Goal: Task Accomplishment & Management: Complete application form

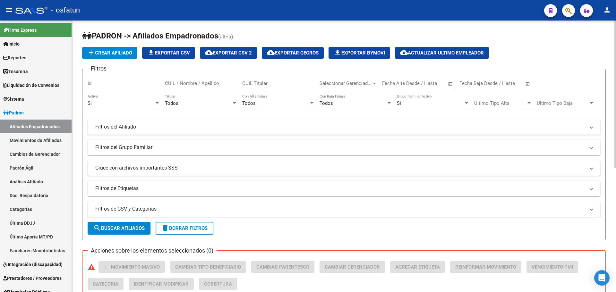
click at [307, 41] on h1 "PADRON -> Afiliados Empadronados (alt+a)" at bounding box center [344, 36] width 524 height 11
drag, startPoint x: 596, startPoint y: 52, endPoint x: 425, endPoint y: 45, distance: 171.8
click at [307, 51] on div "add Crear Afiliado file_download Exportar CSV cloud_download Exportar CSV 2 clo…" at bounding box center [344, 53] width 524 height 12
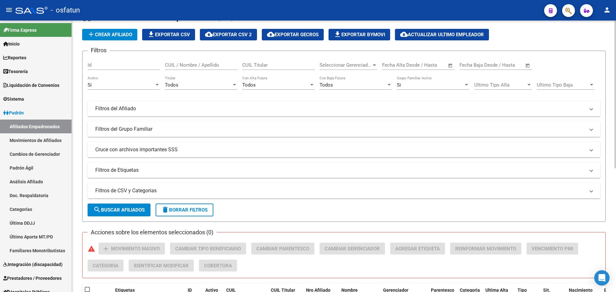
scroll to position [32, 0]
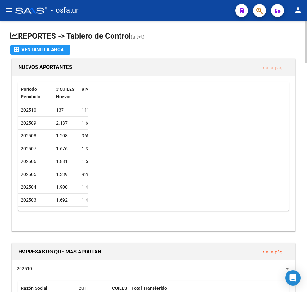
drag, startPoint x: 177, startPoint y: 135, endPoint x: 181, endPoint y: 132, distance: 4.1
click at [178, 135] on div "Período Percibido # CUILES Nuevos # MT # RG 202510 137 111 26 202509 2.137 1.66…" at bounding box center [153, 146] width 270 height 129
drag, startPoint x: 208, startPoint y: 40, endPoint x: 212, endPoint y: 40, distance: 3.9
click at [211, 40] on h1 "REPORTES -> Tablero de Control (alt+t)" at bounding box center [153, 36] width 287 height 11
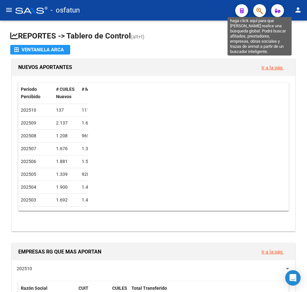
click at [260, 11] on icon "button" at bounding box center [260, 10] width 6 height 7
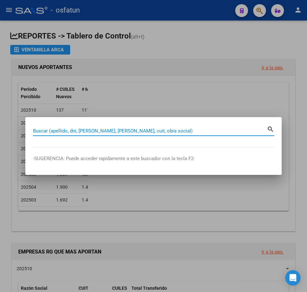
click at [99, 132] on input "Buscar (apellido, dni, cuil, nro traspaso, cuit, obra social)" at bounding box center [150, 131] width 234 height 6
click at [100, 132] on input "Buscar (apellido, dni, cuil, nro traspaso, cuit, obra social)" at bounding box center [150, 131] width 234 height 6
paste input "27299174854"
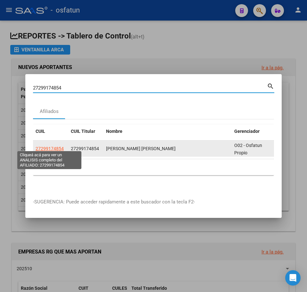
click at [55, 146] on span "27299174854" at bounding box center [50, 148] width 28 height 5
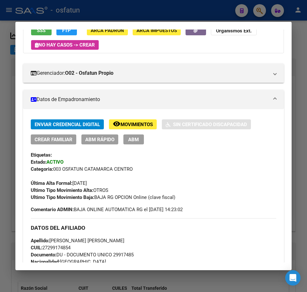
scroll to position [64, 0]
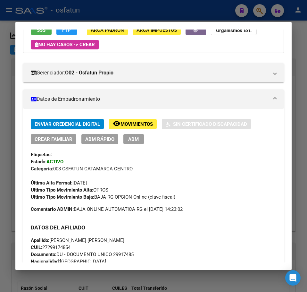
drag, startPoint x: 298, startPoint y: 32, endPoint x: 270, endPoint y: 20, distance: 30.8
click at [297, 31] on div at bounding box center [153, 146] width 307 height 292
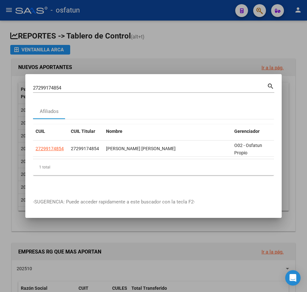
click at [49, 85] on input "27299174854" at bounding box center [150, 88] width 234 height 6
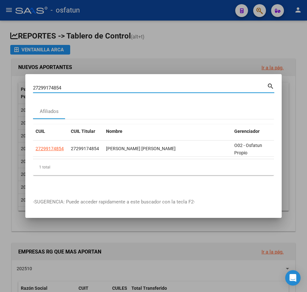
click at [49, 85] on input "27299174854" at bounding box center [150, 88] width 234 height 6
paste input "27299174854"
drag, startPoint x: 14, startPoint y: 85, endPoint x: -9, endPoint y: 85, distance: 23.7
click at [0, 85] on html "menu - osfatun person Firma Express Inicio Calendario SSS Instructivos Contacto…" at bounding box center [153, 146] width 307 height 292
paste input
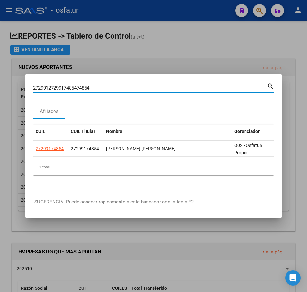
type input "27299174854"
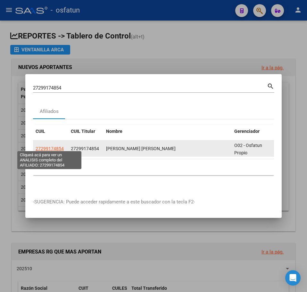
click at [51, 146] on span "27299174854" at bounding box center [50, 148] width 28 height 5
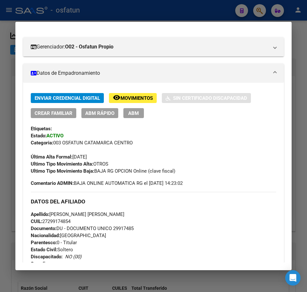
scroll to position [0, 0]
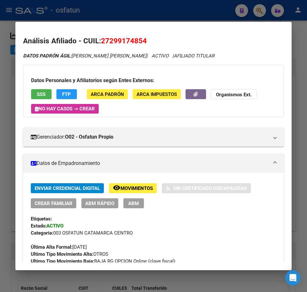
drag, startPoint x: 298, startPoint y: 40, endPoint x: 267, endPoint y: 22, distance: 36.2
click at [298, 40] on div at bounding box center [153, 146] width 307 height 292
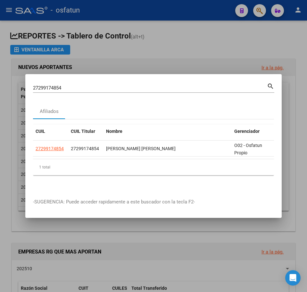
click at [264, 10] on div at bounding box center [153, 146] width 307 height 292
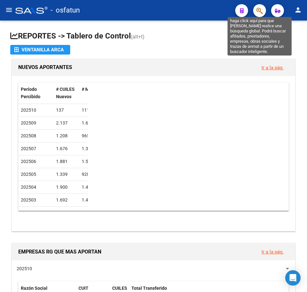
click at [257, 12] on icon "button" at bounding box center [260, 10] width 6 height 7
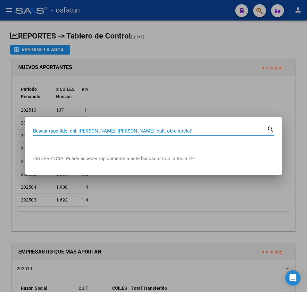
click at [68, 130] on input "Buscar (apellido, dni, cuil, nro traspaso, cuit, obra social)" at bounding box center [150, 131] width 234 height 6
click at [69, 130] on input "Buscar (apellido, dni, cuil, nro traspaso, cuit, obra social)" at bounding box center [150, 131] width 234 height 6
paste input "23267108919"
type input "23267108919"
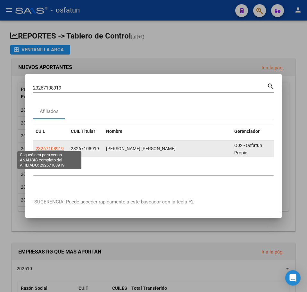
click at [53, 146] on span "23267108919" at bounding box center [50, 148] width 28 height 5
copy span "0"
type textarea "23267108919"
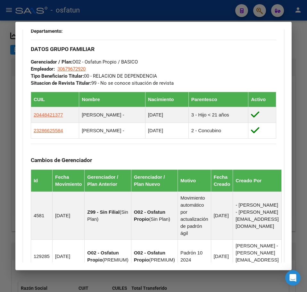
scroll to position [417, 0]
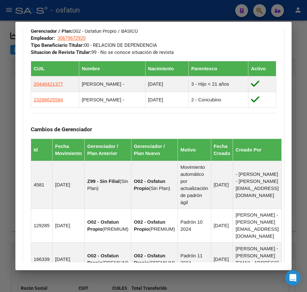
click at [260, 10] on div at bounding box center [153, 146] width 307 height 292
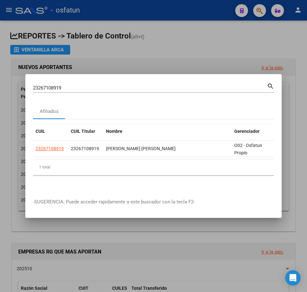
click at [59, 88] on div "23267108919 Buscar (apellido, dni, cuil, nro traspaso, cuit, obra social)" at bounding box center [150, 88] width 234 height 10
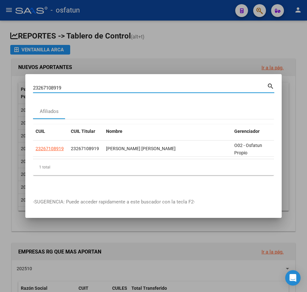
click at [57, 85] on input "23267108919" at bounding box center [150, 88] width 234 height 6
paste input "0265345167"
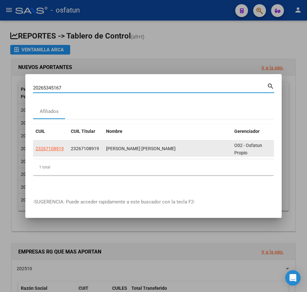
type input "20265345167"
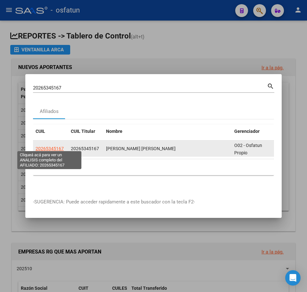
click at [56, 146] on span "20265345167" at bounding box center [50, 148] width 28 height 5
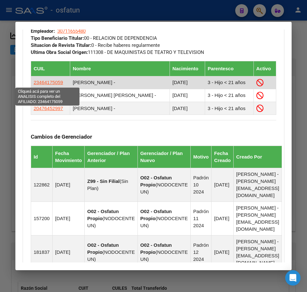
click at [51, 81] on span "23464175059" at bounding box center [49, 82] width 30 height 5
type textarea "23464175059"
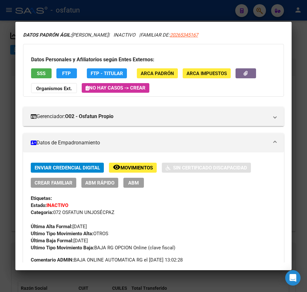
scroll to position [32, 0]
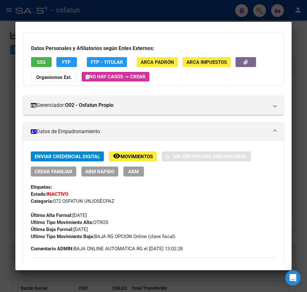
click at [99, 169] on span "ABM Rápido" at bounding box center [99, 172] width 29 height 6
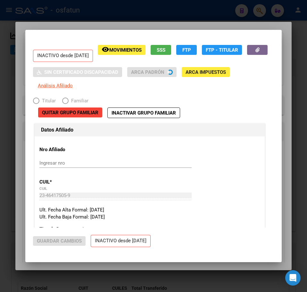
radio input "true"
type input "30-71165548-0"
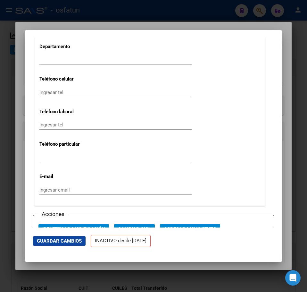
scroll to position [930, 0]
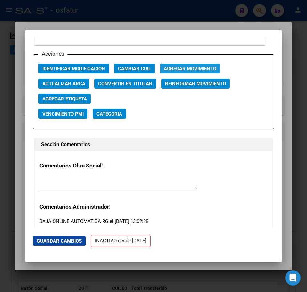
click at [201, 72] on span "Agregar Movimiento" at bounding box center [190, 69] width 53 height 6
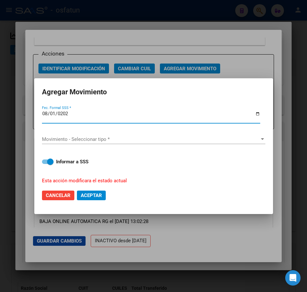
type input "2024-08-01"
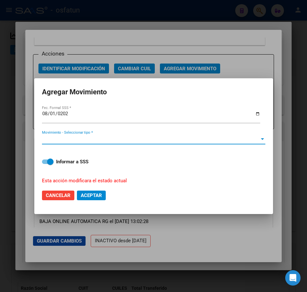
click at [151, 139] on span "Movimiento - Seleccionar tipo *" at bounding box center [151, 139] width 218 height 6
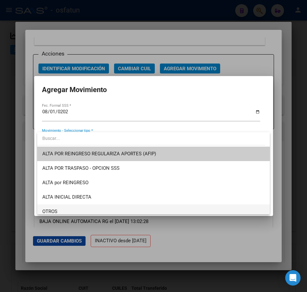
click at [89, 207] on span "OTROS" at bounding box center [153, 211] width 223 height 14
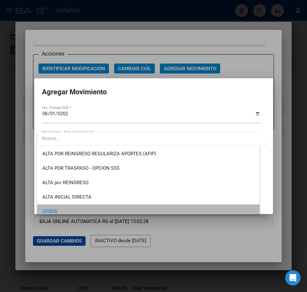
scroll to position [4, 0]
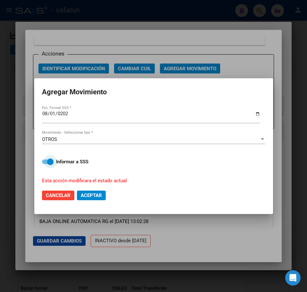
click at [49, 161] on span at bounding box center [50, 161] width 6 height 6
click at [45, 164] on input "Informar a SSS" at bounding box center [45, 164] width 0 height 0
checkbox input "false"
click at [95, 195] on span "Aceptar" at bounding box center [91, 195] width 21 height 6
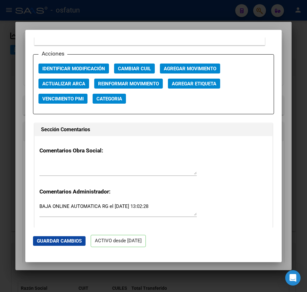
click at [292, 42] on div at bounding box center [153, 146] width 307 height 292
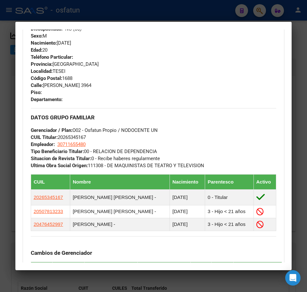
scroll to position [321, 0]
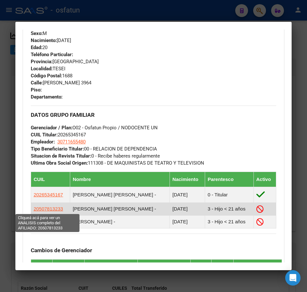
click at [51, 209] on span "20507813233" at bounding box center [49, 208] width 30 height 5
type textarea "20507813233"
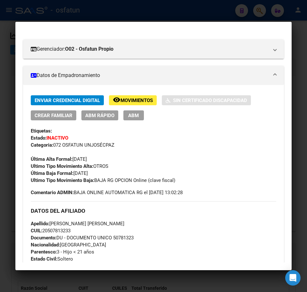
scroll to position [96, 0]
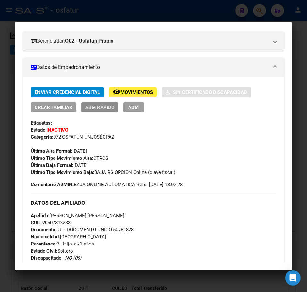
click at [104, 108] on span "ABM Rápido" at bounding box center [99, 108] width 29 height 6
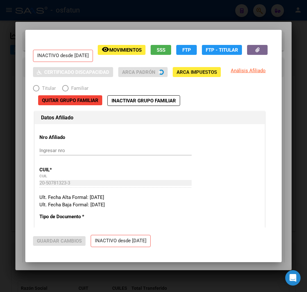
radio input "true"
type input "30-71165548-0"
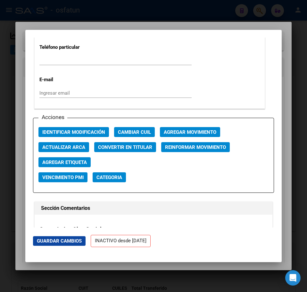
scroll to position [866, 0]
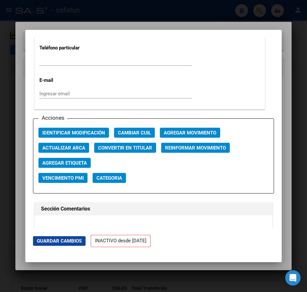
click at [180, 136] on span "Agregar Movimiento" at bounding box center [190, 133] width 53 height 6
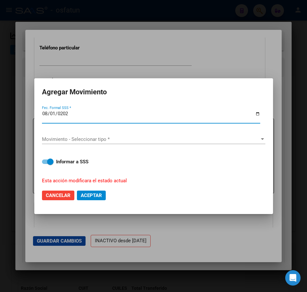
type input "2024-08-01"
click at [71, 141] on span "Movimiento - Seleccionar tipo *" at bounding box center [151, 139] width 218 height 6
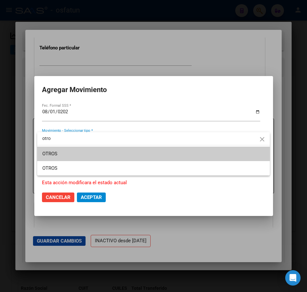
type input "otro"
click at [71, 157] on span "OTROS" at bounding box center [153, 154] width 223 height 14
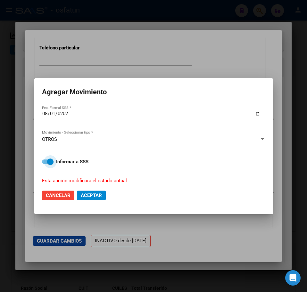
click at [54, 160] on span at bounding box center [50, 161] width 6 height 6
click at [45, 164] on input "Informar a SSS" at bounding box center [45, 164] width 0 height 0
checkbox input "false"
click at [95, 195] on span "Aceptar" at bounding box center [91, 195] width 21 height 6
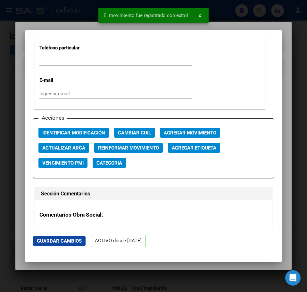
click at [282, 27] on div at bounding box center [153, 146] width 307 height 292
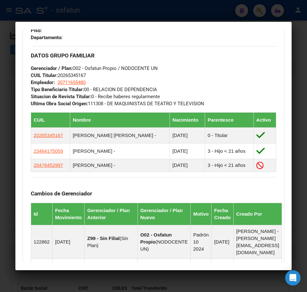
scroll to position [385, 0]
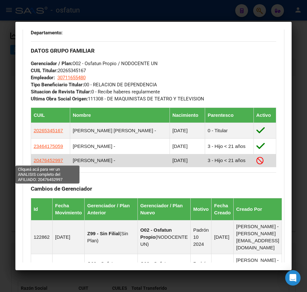
click at [53, 160] on span "20476452997" at bounding box center [49, 160] width 30 height 5
type textarea "20476452997"
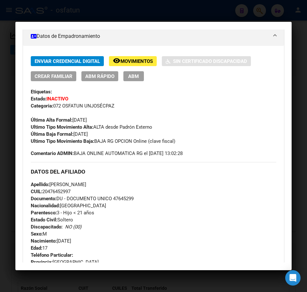
scroll to position [128, 0]
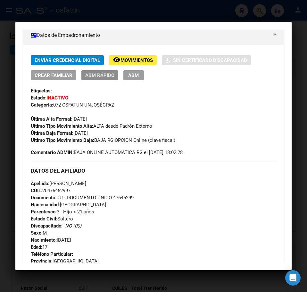
click at [107, 77] on span "ABM Rápido" at bounding box center [99, 76] width 29 height 6
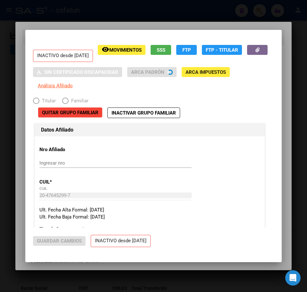
radio input "true"
type input "30-71165548-0"
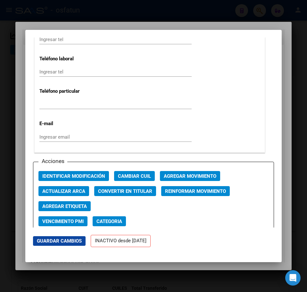
scroll to position [834, 0]
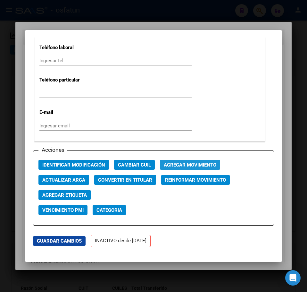
click at [202, 168] on span "Agregar Movimiento" at bounding box center [190, 165] width 53 height 6
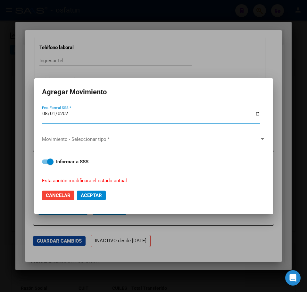
type input "2024-08-01"
click at [63, 135] on div "Movimiento - Seleccionar tipo * Movimiento - Seleccionar tipo *" at bounding box center [154, 139] width 224 height 10
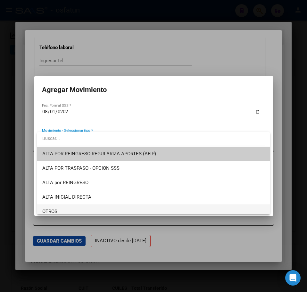
click at [55, 206] on span "OTROS" at bounding box center [153, 211] width 223 height 14
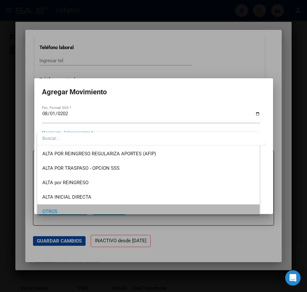
scroll to position [4, 0]
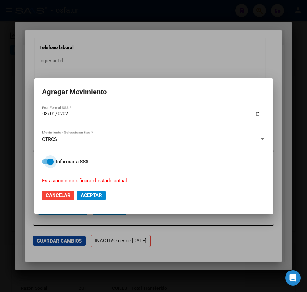
click at [51, 162] on span at bounding box center [50, 161] width 6 height 6
click at [45, 164] on input "Informar a SSS" at bounding box center [45, 164] width 0 height 0
checkbox input "false"
drag, startPoint x: 92, startPoint y: 195, endPoint x: 90, endPoint y: 191, distance: 4.1
click at [92, 195] on span "Aceptar" at bounding box center [91, 195] width 21 height 6
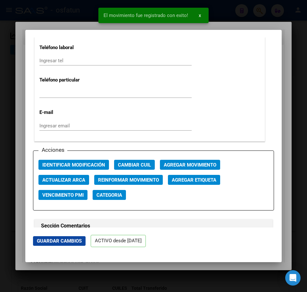
click at [279, 24] on div at bounding box center [153, 146] width 307 height 292
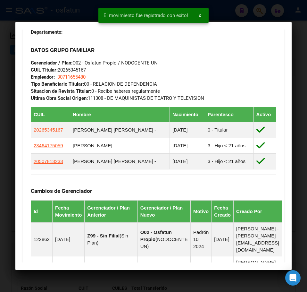
scroll to position [385, 0]
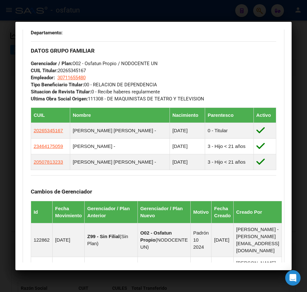
drag, startPoint x: 189, startPoint y: 14, endPoint x: 218, endPoint y: 19, distance: 29.0
click at [192, 14] on div at bounding box center [153, 146] width 307 height 292
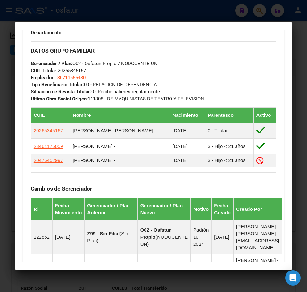
click at [302, 38] on div at bounding box center [153, 146] width 307 height 292
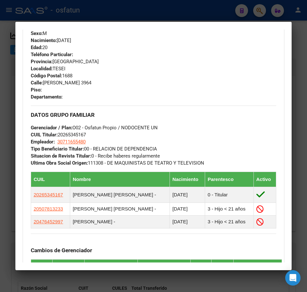
click at [297, 42] on div at bounding box center [153, 146] width 307 height 292
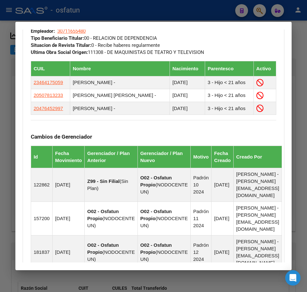
scroll to position [213, 0]
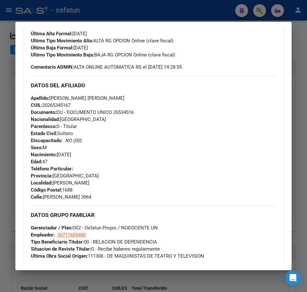
click at [298, 44] on div at bounding box center [153, 146] width 307 height 292
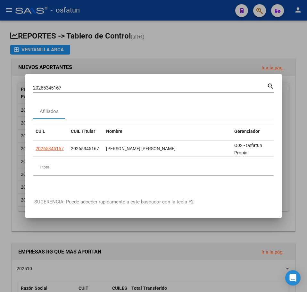
click at [77, 86] on input "20265345167" at bounding box center [150, 88] width 234 height 6
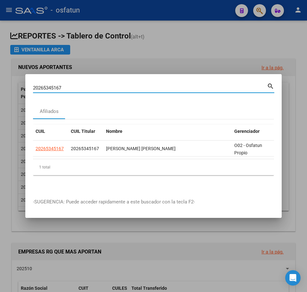
click at [77, 86] on input "20265345167" at bounding box center [150, 88] width 234 height 6
paste input "7275150474"
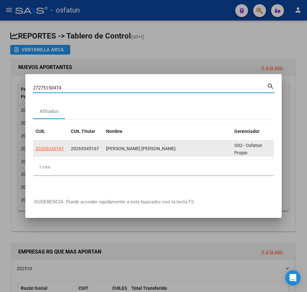
type input "27275150474"
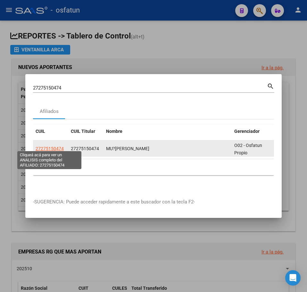
click at [56, 148] on span "27275150474" at bounding box center [50, 148] width 28 height 5
type textarea "27275150474"
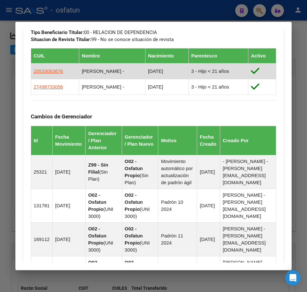
scroll to position [289, 0]
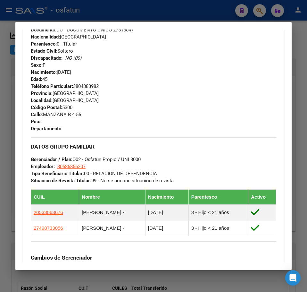
drag, startPoint x: 300, startPoint y: 33, endPoint x: 292, endPoint y: 22, distance: 13.1
click at [300, 32] on div at bounding box center [153, 146] width 307 height 292
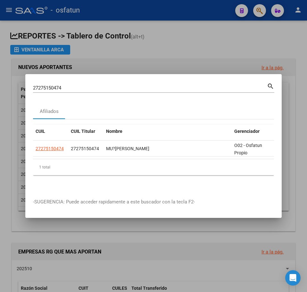
click at [259, 6] on div at bounding box center [153, 146] width 307 height 292
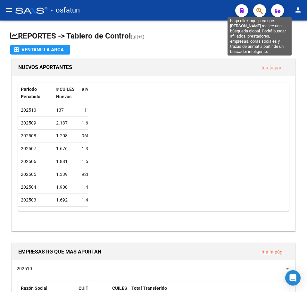
click at [258, 10] on icon "button" at bounding box center [260, 10] width 6 height 7
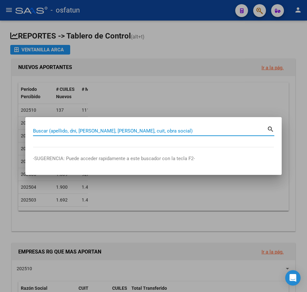
click at [55, 129] on input "Buscar (apellido, dni, cuil, nro traspaso, cuit, obra social)" at bounding box center [150, 131] width 234 height 6
paste input "27267583124"
type input "27267583124"
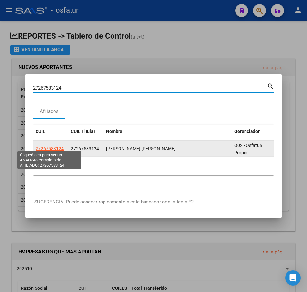
click at [49, 146] on span "27267583124" at bounding box center [50, 148] width 28 height 5
type textarea "27267583124"
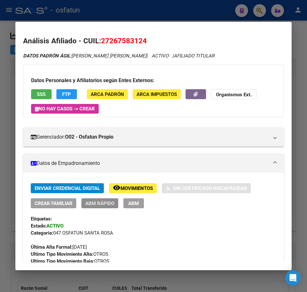
click at [102, 202] on span "ABM Rápido" at bounding box center [99, 204] width 29 height 6
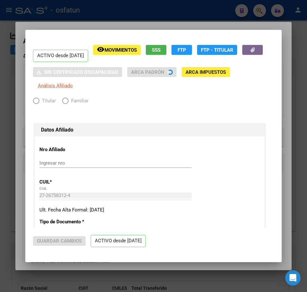
radio input "true"
type input "27-26758312-4"
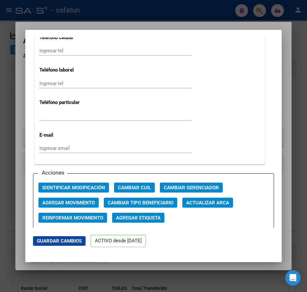
scroll to position [802, 0]
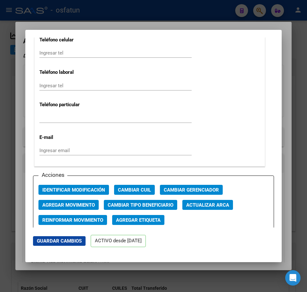
click at [84, 205] on span "Agregar Movimiento" at bounding box center [68, 205] width 53 height 6
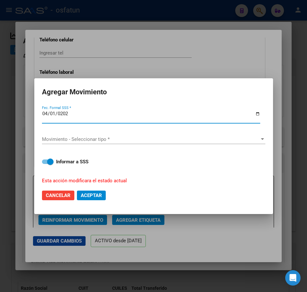
type input "2024-04-01"
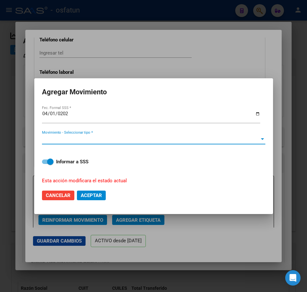
click at [68, 138] on span "Movimiento - Seleccionar tipo *" at bounding box center [151, 139] width 218 height 6
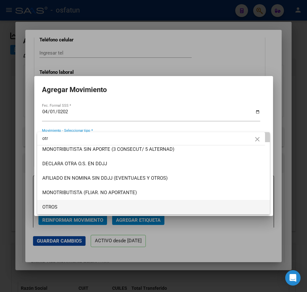
type input "otr"
click at [70, 203] on span "OTROS" at bounding box center [153, 207] width 223 height 14
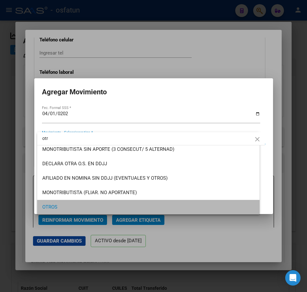
scroll to position [18, 0]
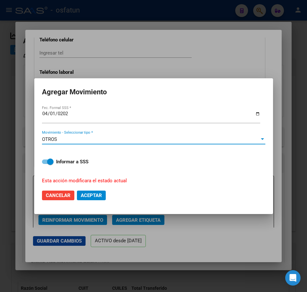
drag, startPoint x: 50, startPoint y: 162, endPoint x: 61, endPoint y: 170, distance: 13.8
click at [50, 162] on span at bounding box center [50, 161] width 6 height 6
click at [45, 164] on input "Informar a SSS" at bounding box center [45, 164] width 0 height 0
checkbox input "false"
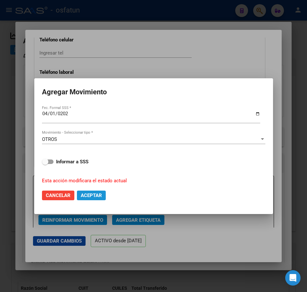
drag, startPoint x: 93, startPoint y: 195, endPoint x: 94, endPoint y: 189, distance: 6.1
click at [94, 193] on span "Aceptar" at bounding box center [91, 195] width 21 height 6
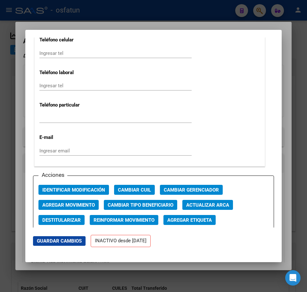
click at [219, 23] on div at bounding box center [153, 146] width 307 height 292
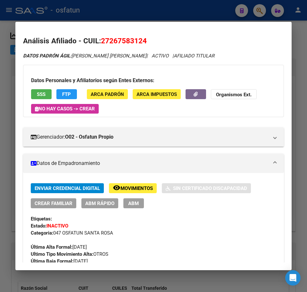
click at [303, 31] on div at bounding box center [153, 146] width 307 height 292
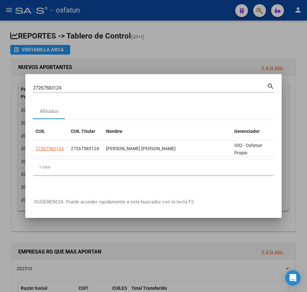
click at [60, 85] on input "27267583124" at bounding box center [150, 88] width 234 height 6
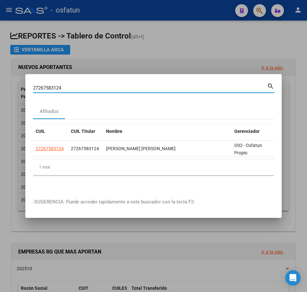
click at [60, 85] on input "27267583124" at bounding box center [150, 88] width 234 height 6
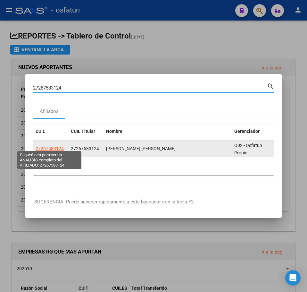
click at [55, 146] on span "27267583124" at bounding box center [50, 148] width 28 height 5
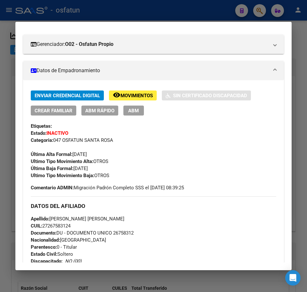
scroll to position [96, 0]
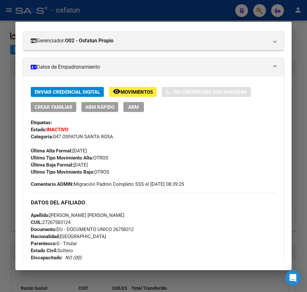
click at [103, 105] on span "ABM Rápido" at bounding box center [99, 107] width 29 height 6
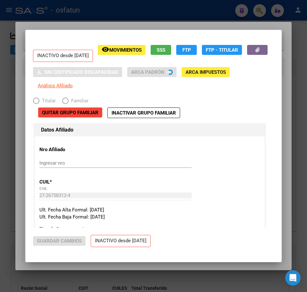
radio input "true"
type input "27-26758312-4"
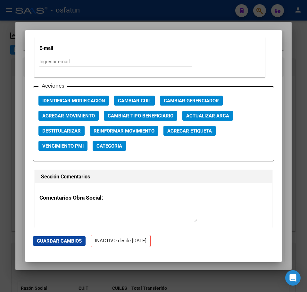
scroll to position [866, 0]
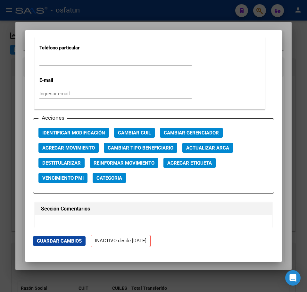
click at [70, 148] on span "Agregar Movimiento" at bounding box center [68, 148] width 53 height 6
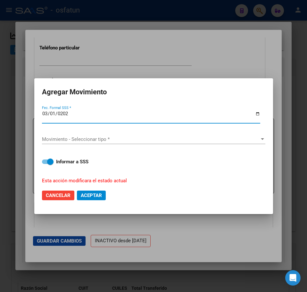
type input "2024-03-01"
click at [65, 138] on span "Movimiento - Seleccionar tipo *" at bounding box center [151, 139] width 218 height 6
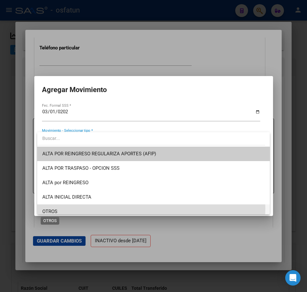
click at [56, 209] on span "OTROS" at bounding box center [49, 212] width 15 height 6
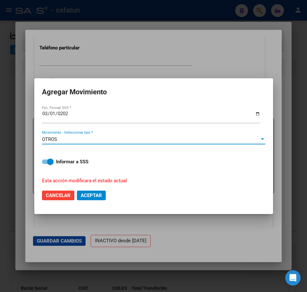
drag, startPoint x: 51, startPoint y: 161, endPoint x: 65, endPoint y: 169, distance: 15.6
click at [51, 161] on span at bounding box center [50, 161] width 6 height 6
click at [45, 164] on input "Informar a SSS" at bounding box center [45, 164] width 0 height 0
checkbox input "false"
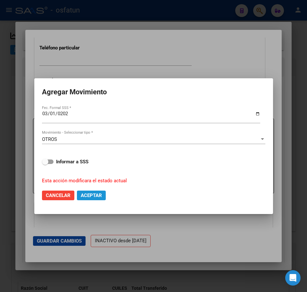
drag, startPoint x: 97, startPoint y: 194, endPoint x: 84, endPoint y: 193, distance: 12.5
click at [96, 194] on span "Aceptar" at bounding box center [91, 195] width 21 height 6
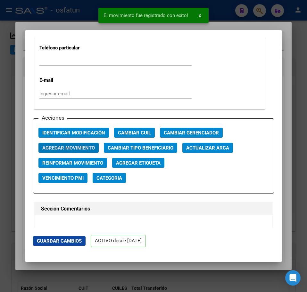
click at [292, 45] on div at bounding box center [153, 146] width 307 height 292
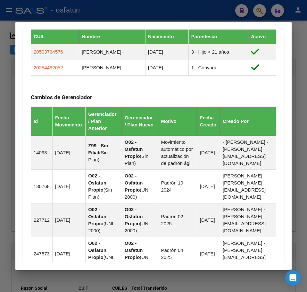
scroll to position [417, 0]
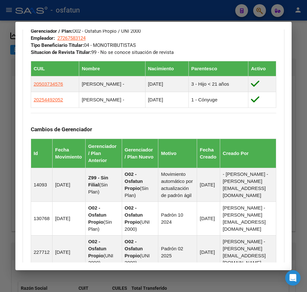
drag, startPoint x: 297, startPoint y: 41, endPoint x: 280, endPoint y: 29, distance: 21.6
click at [297, 41] on div at bounding box center [153, 146] width 307 height 292
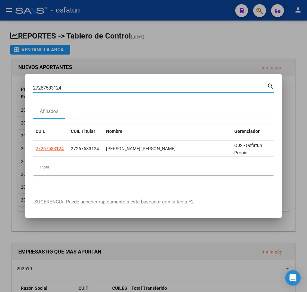
click at [53, 86] on input "27267583124" at bounding box center [150, 88] width 234 height 6
paste input "16933541"
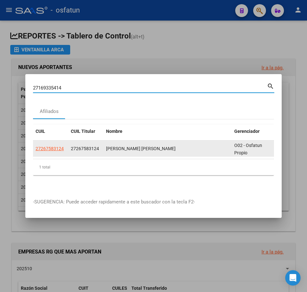
type input "27169335414"
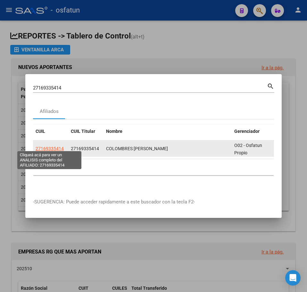
click at [58, 147] on span "27169335414" at bounding box center [50, 148] width 28 height 5
type textarea "27169335414"
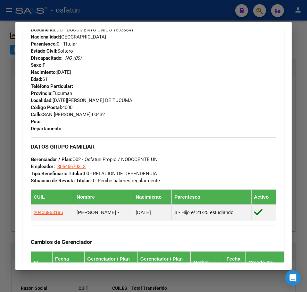
scroll to position [449, 0]
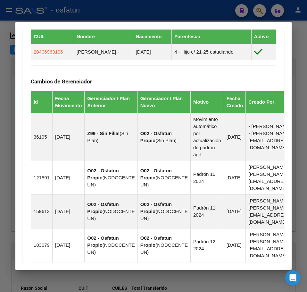
click at [254, 11] on div at bounding box center [153, 146] width 307 height 292
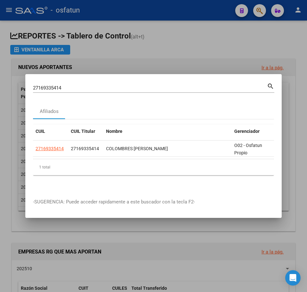
click at [262, 10] on div at bounding box center [153, 146] width 307 height 292
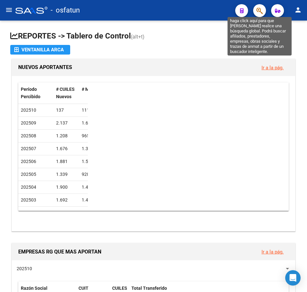
click at [261, 10] on icon "button" at bounding box center [260, 10] width 6 height 7
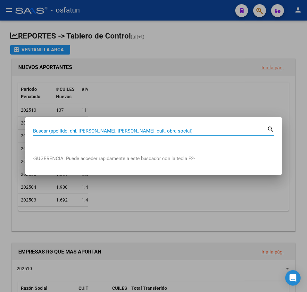
click at [58, 132] on input "Buscar (apellido, dni, cuil, nro traspaso, cuit, obra social)" at bounding box center [150, 131] width 234 height 6
paste input "27247365619"
type input "27247365619"
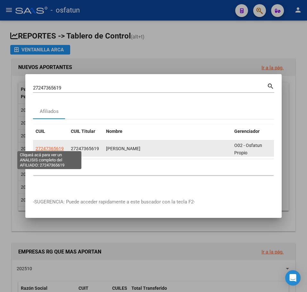
click at [55, 146] on span "27247365619" at bounding box center [50, 148] width 28 height 5
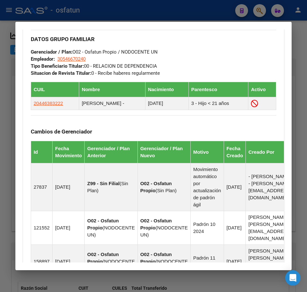
scroll to position [385, 0]
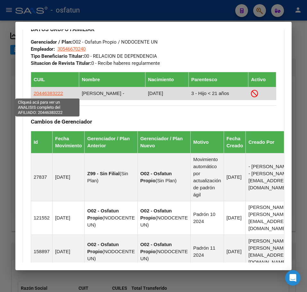
click at [52, 92] on span "20446383222" at bounding box center [49, 92] width 30 height 5
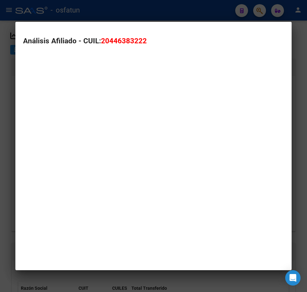
type textarea "20446383222"
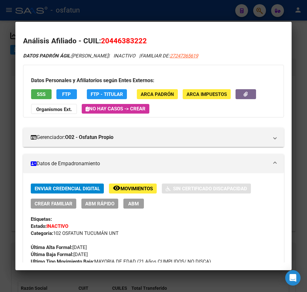
click at [121, 40] on span "20446383222" at bounding box center [124, 41] width 46 height 8
copy span "20446383222"
click at [105, 202] on span "ABM Rápido" at bounding box center [99, 204] width 29 height 6
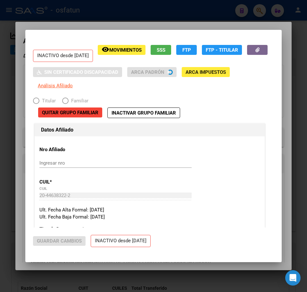
radio input "true"
type input "30-54667024-0"
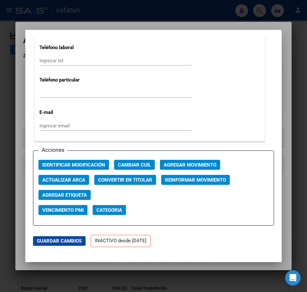
scroll to position [866, 0]
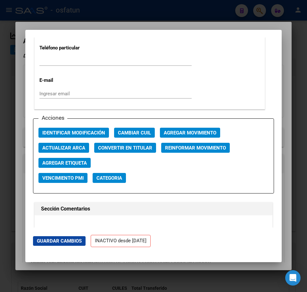
click at [179, 138] on button "Agregar Movimiento" at bounding box center [190, 133] width 60 height 10
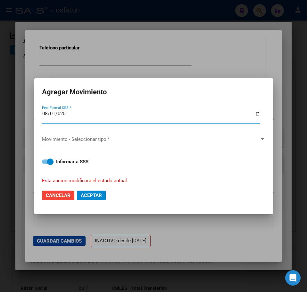
type input "2014-08-01"
click at [65, 138] on span "Movimiento - Seleccionar tipo *" at bounding box center [151, 139] width 218 height 6
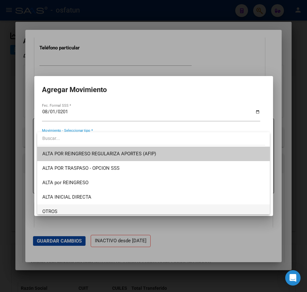
click at [60, 209] on span "OTROS" at bounding box center [153, 211] width 223 height 14
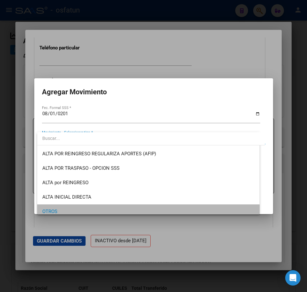
scroll to position [4, 0]
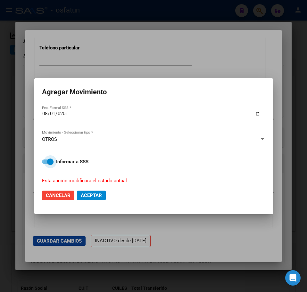
click at [50, 159] on span at bounding box center [50, 161] width 6 height 6
click at [45, 164] on input "Informar a SSS" at bounding box center [45, 164] width 0 height 0
checkbox input "false"
click at [96, 195] on span "Aceptar" at bounding box center [91, 195] width 21 height 6
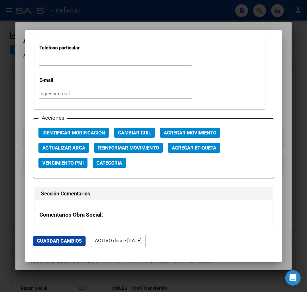
click at [284, 23] on div at bounding box center [153, 146] width 307 height 292
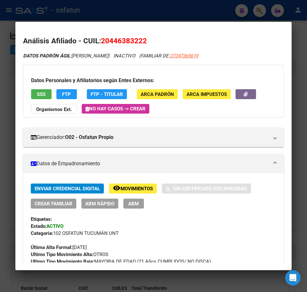
click at [295, 32] on div at bounding box center [153, 146] width 307 height 292
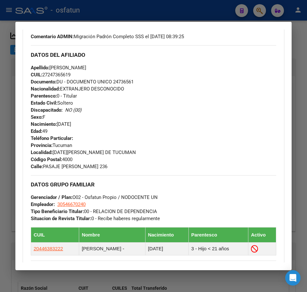
scroll to position [225, 0]
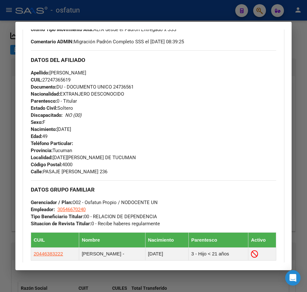
click at [300, 48] on div at bounding box center [153, 146] width 307 height 292
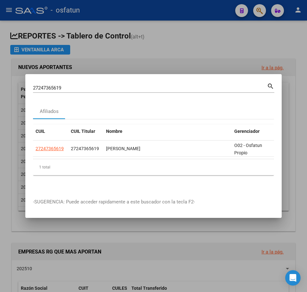
click at [45, 85] on input "27247365619" at bounding box center [150, 88] width 234 height 6
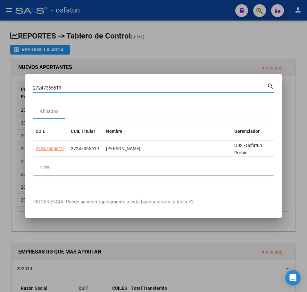
click at [45, 85] on input "27247365619" at bounding box center [150, 88] width 234 height 6
paste input "16216366"
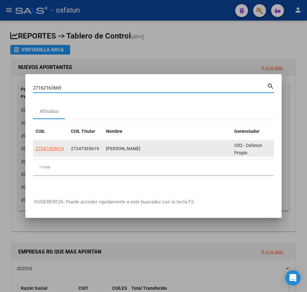
type input "27162163669"
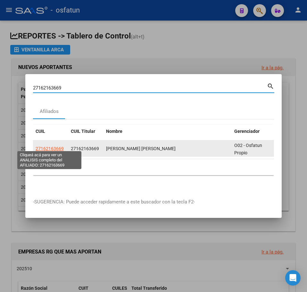
click at [55, 146] on span "27162163669" at bounding box center [50, 148] width 28 height 5
type textarea "27162163669"
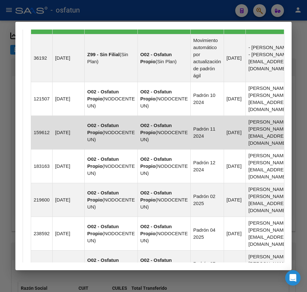
scroll to position [674, 0]
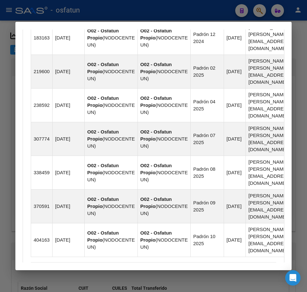
click at [260, 14] on div at bounding box center [153, 146] width 307 height 292
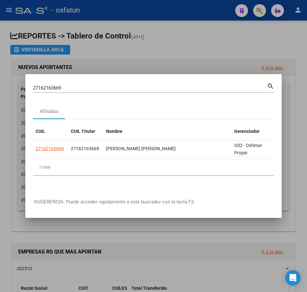
click at [49, 85] on input "27162163669" at bounding box center [150, 88] width 234 height 6
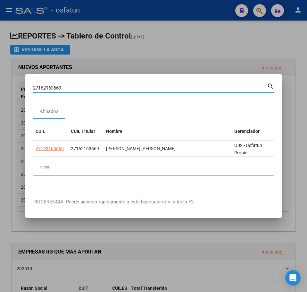
click at [49, 85] on input "27162163669" at bounding box center [150, 88] width 234 height 6
paste input "338260143"
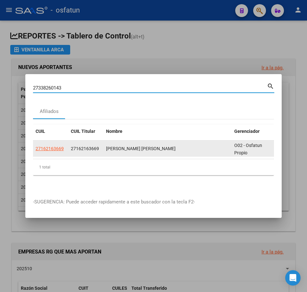
type input "27338260143"
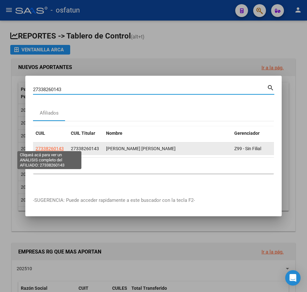
click at [48, 146] on span "27338260143" at bounding box center [50, 148] width 28 height 5
type textarea "27338260143"
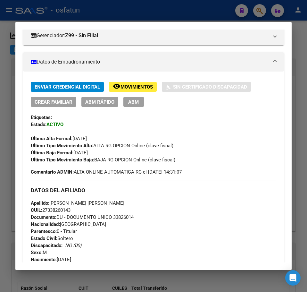
scroll to position [0, 0]
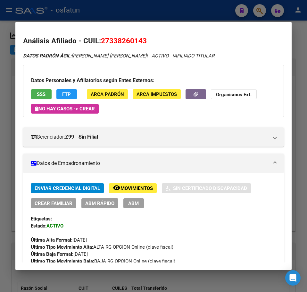
click at [126, 37] on span "27338260143" at bounding box center [124, 41] width 46 height 8
click at [126, 38] on span "27338260143" at bounding box center [124, 41] width 46 height 8
copy span "27338260143"
click at [126, 18] on div at bounding box center [153, 146] width 307 height 292
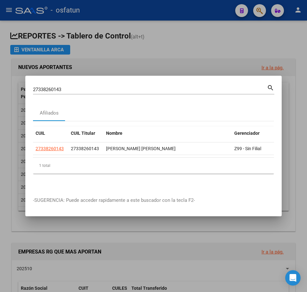
click at [58, 88] on input "27338260143" at bounding box center [150, 90] width 234 height 6
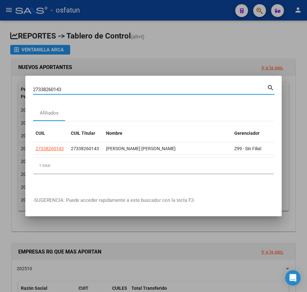
click at [58, 88] on input "27338260143" at bounding box center [150, 90] width 234 height 6
paste input "71322324"
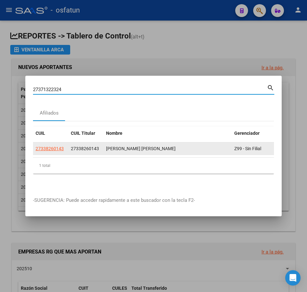
type input "27371322324"
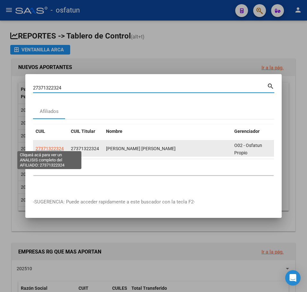
click at [53, 147] on span "27371322324" at bounding box center [50, 148] width 28 height 5
type textarea "27371322324"
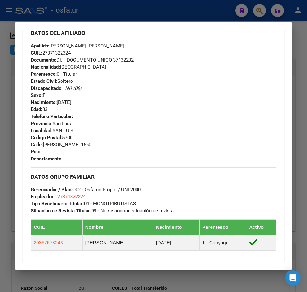
scroll to position [289, 0]
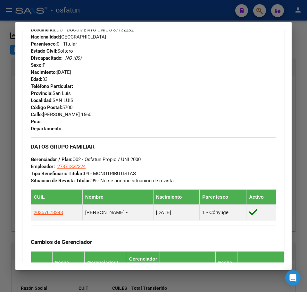
drag, startPoint x: 303, startPoint y: 32, endPoint x: 288, endPoint y: 24, distance: 16.7
click at [302, 32] on div at bounding box center [153, 146] width 307 height 292
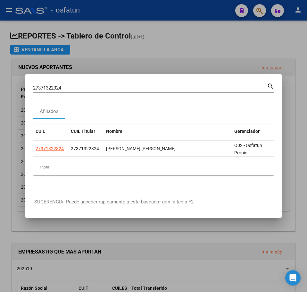
click at [260, 12] on div at bounding box center [153, 146] width 307 height 292
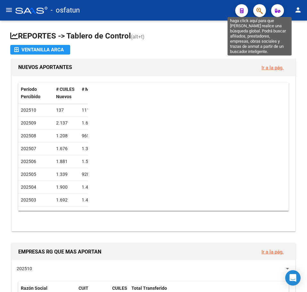
click at [259, 12] on icon "button" at bounding box center [260, 10] width 6 height 7
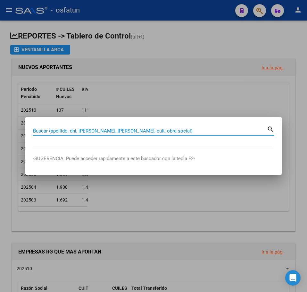
click at [69, 130] on input "Buscar (apellido, dni, cuil, nro traspaso, cuit, obra social)" at bounding box center [150, 131] width 234 height 6
paste input "20263056273"
type input "20263056273"
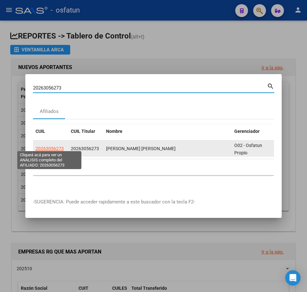
click at [53, 146] on span "20263056273" at bounding box center [50, 148] width 28 height 5
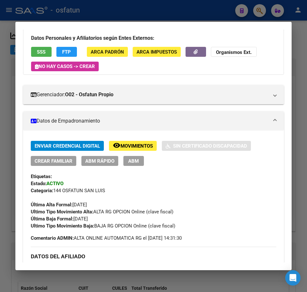
scroll to position [0, 0]
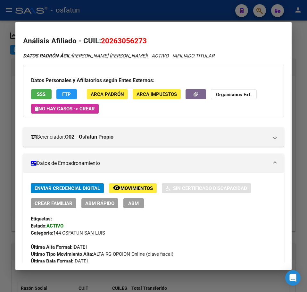
click at [212, 30] on mat-dialog-content "Análisis Afiliado - CUIL: 20263056273 DATOS PADRÓN ÁGIL: REYES MIGUEL ANGEL | A…" at bounding box center [153, 146] width 277 height 233
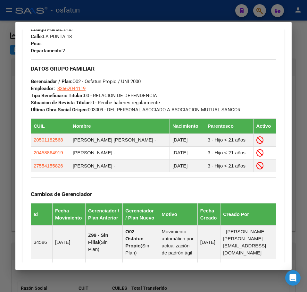
scroll to position [385, 0]
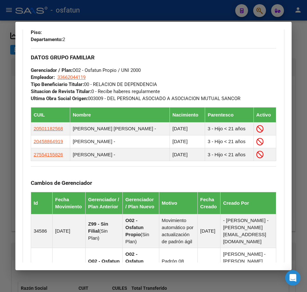
drag, startPoint x: 295, startPoint y: 45, endPoint x: 280, endPoint y: 49, distance: 15.3
click at [295, 45] on div at bounding box center [153, 146] width 307 height 292
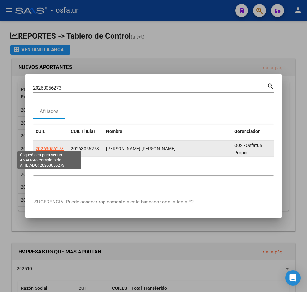
click at [52, 146] on span "20263056273" at bounding box center [50, 148] width 28 height 5
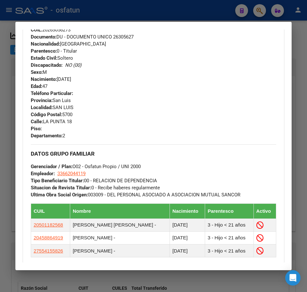
scroll to position [449, 0]
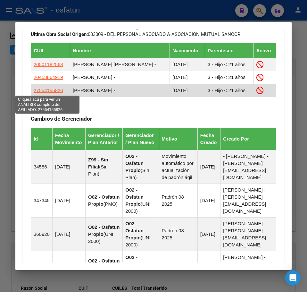
click at [49, 89] on span "27554155826" at bounding box center [49, 90] width 30 height 5
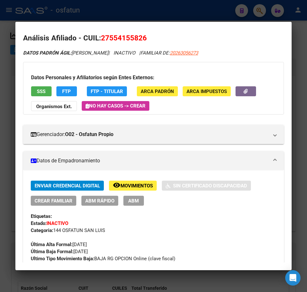
scroll to position [0, 0]
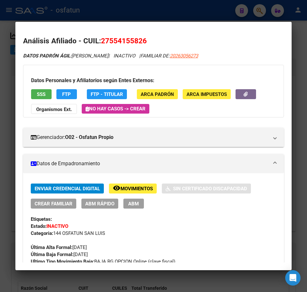
click at [200, 29] on mat-dialog-container "Análisis Afiliado - CUIL: 27554155826 DATOS PADRÓN ÁGIL: REYES OLIVIA | INACTIV…" at bounding box center [153, 146] width 277 height 248
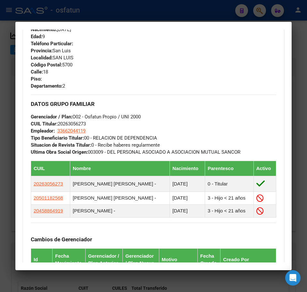
scroll to position [321, 0]
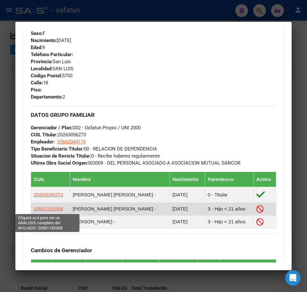
click at [44, 208] on span "20501182568" at bounding box center [49, 208] width 30 height 5
type textarea "20501182568"
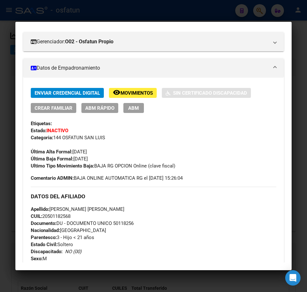
scroll to position [96, 0]
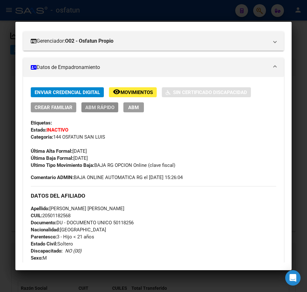
click at [102, 106] on span "ABM Rápido" at bounding box center [99, 108] width 29 height 6
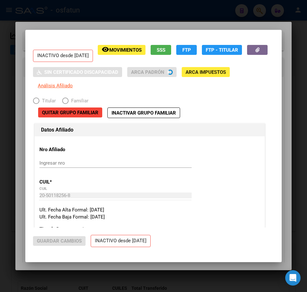
radio input "true"
type input "33-66204411-9"
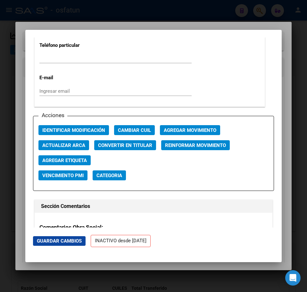
scroll to position [930, 0]
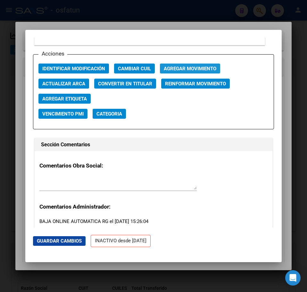
click at [199, 72] on span "Agregar Movimiento" at bounding box center [190, 69] width 53 height 6
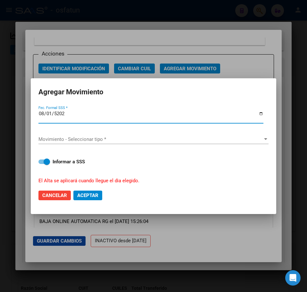
type input "2025-08-01"
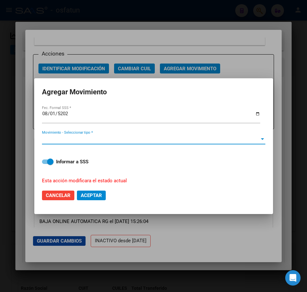
click at [81, 138] on span "Movimiento - Seleccionar tipo *" at bounding box center [151, 139] width 218 height 6
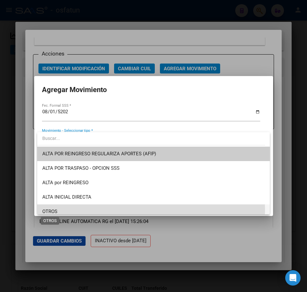
drag, startPoint x: 53, startPoint y: 210, endPoint x: 54, endPoint y: 198, distance: 11.9
click at [53, 209] on span "OTROS" at bounding box center [49, 212] width 15 height 6
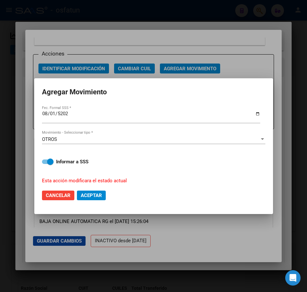
click at [54, 166] on div "Informar a SSS Esta acción modificara el estado actual" at bounding box center [154, 167] width 224 height 34
click at [53, 163] on span at bounding box center [50, 161] width 6 height 6
click at [45, 164] on input "Informar a SSS" at bounding box center [45, 164] width 0 height 0
checkbox input "false"
click at [93, 194] on span "Aceptar" at bounding box center [91, 195] width 21 height 6
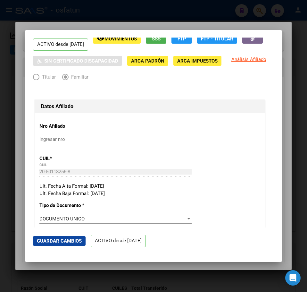
scroll to position [0, 0]
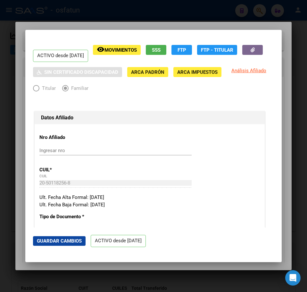
click at [288, 51] on div at bounding box center [153, 146] width 307 height 292
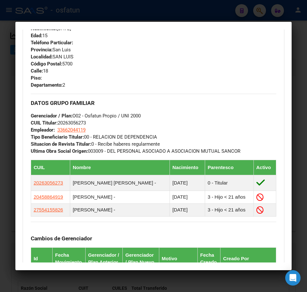
scroll to position [417, 0]
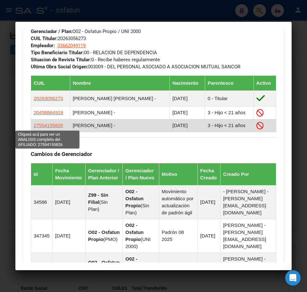
click at [46, 126] on span "27554155826" at bounding box center [49, 125] width 30 height 5
type textarea "27554155826"
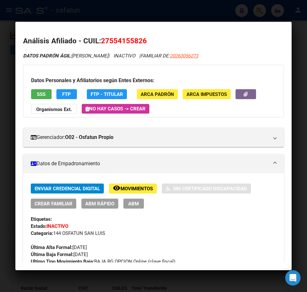
click at [99, 203] on span "ABM Rápido" at bounding box center [99, 204] width 29 height 6
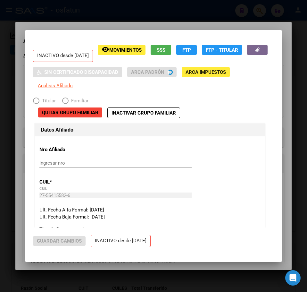
radio input "true"
type input "33-66204411-9"
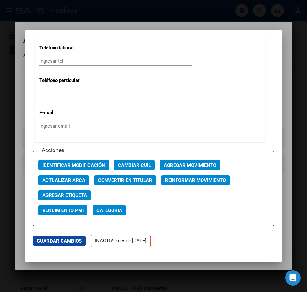
scroll to position [834, 0]
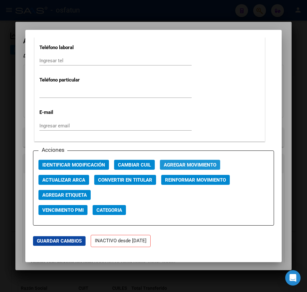
click at [184, 168] on span "Agregar Movimiento" at bounding box center [190, 165] width 53 height 6
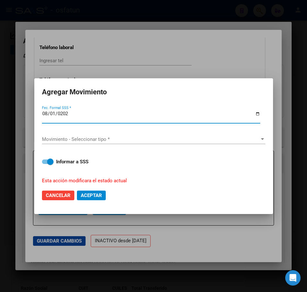
type input "2025-08-01"
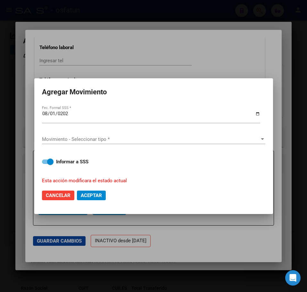
click at [83, 133] on div "Movimiento - Seleccionar tipo * Movimiento - Seleccionar tipo *" at bounding box center [154, 139] width 224 height 21
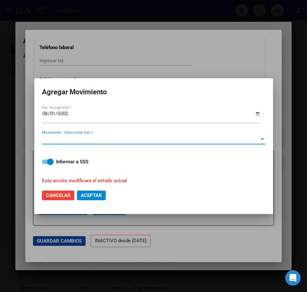
click at [84, 138] on span "Movimiento - Seleccionar tipo *" at bounding box center [151, 139] width 218 height 6
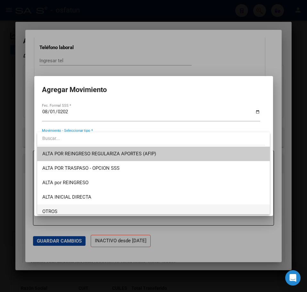
click at [66, 207] on span "OTROS" at bounding box center [153, 211] width 223 height 14
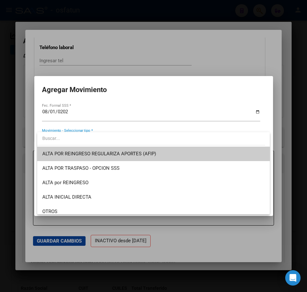
scroll to position [4, 0]
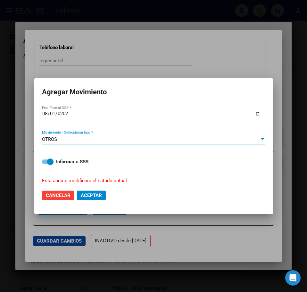
click at [47, 161] on span at bounding box center [48, 161] width 12 height 4
click at [45, 164] on input "Informar a SSS" at bounding box center [45, 164] width 0 height 0
checkbox input "false"
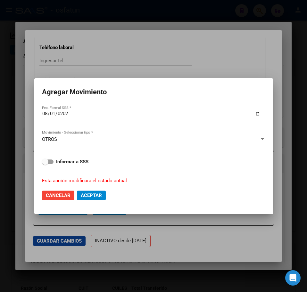
click at [100, 200] on mat-dialog-actions "Cancelar Aceptar" at bounding box center [154, 195] width 224 height 22
click at [100, 197] on span "Aceptar" at bounding box center [91, 195] width 21 height 6
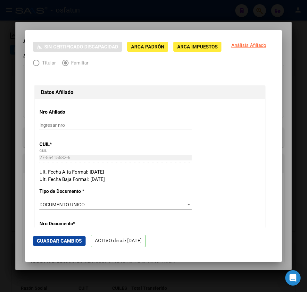
scroll to position [0, 0]
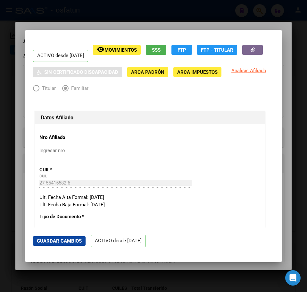
click at [285, 81] on div at bounding box center [153, 146] width 307 height 292
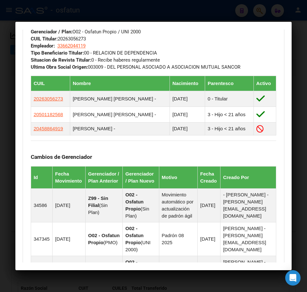
scroll to position [417, 0]
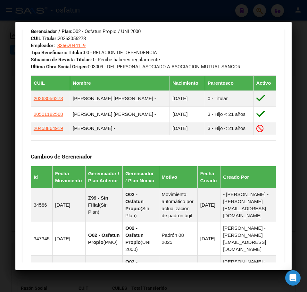
click at [297, 21] on div at bounding box center [153, 146] width 307 height 292
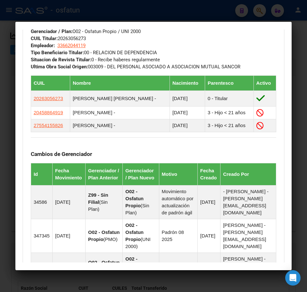
click at [293, 28] on div at bounding box center [153, 146] width 307 height 292
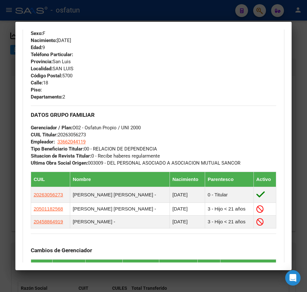
click at [295, 57] on div at bounding box center [153, 146] width 307 height 292
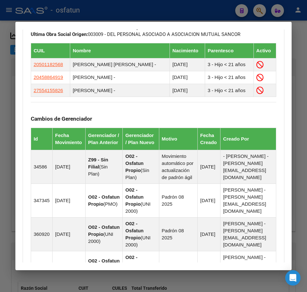
click at [298, 55] on div at bounding box center [153, 146] width 307 height 292
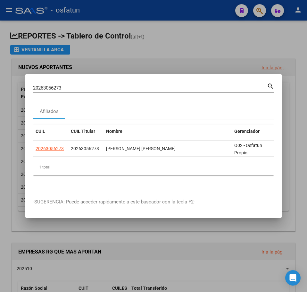
click at [49, 85] on input "20263056273" at bounding box center [150, 88] width 234 height 6
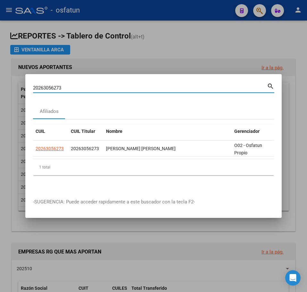
click at [49, 85] on input "20263056273" at bounding box center [150, 88] width 234 height 6
paste input "3300890024"
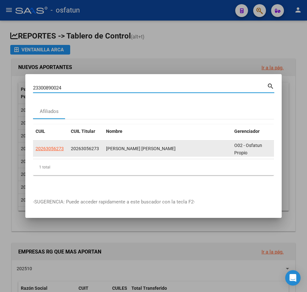
type input "23300890024"
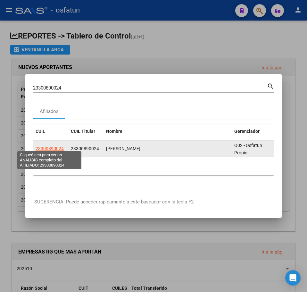
click at [42, 146] on span "23300890024" at bounding box center [50, 148] width 28 height 5
type textarea "23300890024"
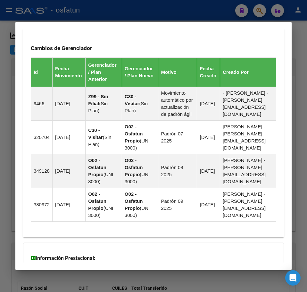
scroll to position [353, 0]
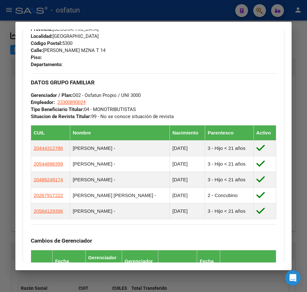
drag, startPoint x: 213, startPoint y: 9, endPoint x: 259, endPoint y: 8, distance: 46.5
click at [225, 8] on div at bounding box center [153, 146] width 307 height 292
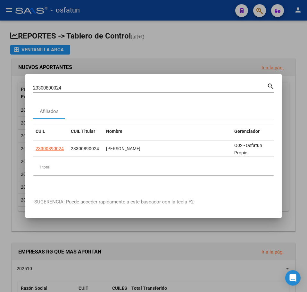
click at [52, 85] on input "23300890024" at bounding box center [150, 88] width 234 height 6
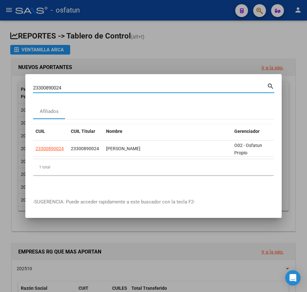
click at [52, 85] on input "23300890024" at bounding box center [150, 88] width 234 height 6
paste input "0383792836"
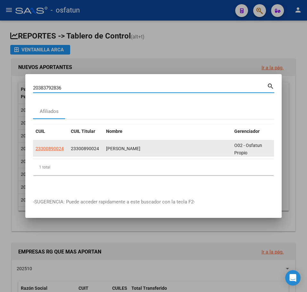
type input "20383792836"
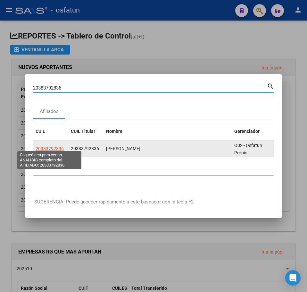
click at [51, 146] on span "20383792836" at bounding box center [50, 148] width 28 height 5
type textarea "20383792836"
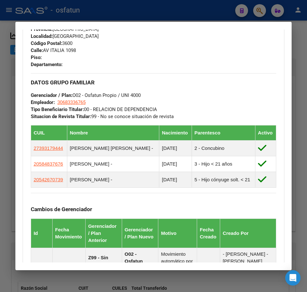
click at [226, 108] on div "DATOS GRUPO FAMILIAR Gerenciador / Plan: O02 - Osfatun Propio / UNI 4000 Emplea…" at bounding box center [154, 96] width 246 height 47
drag, startPoint x: 241, startPoint y: 84, endPoint x: 304, endPoint y: 69, distance: 65.4
click at [246, 84] on h3 "DATOS GRUPO FAMILIAR" at bounding box center [154, 82] width 246 height 7
drag, startPoint x: 304, startPoint y: 62, endPoint x: 299, endPoint y: 60, distance: 5.3
click at [303, 62] on div at bounding box center [153, 146] width 307 height 292
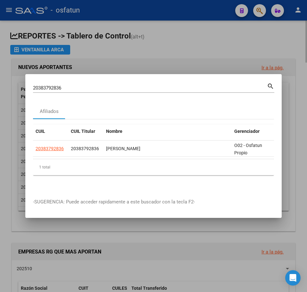
click at [242, 49] on div at bounding box center [153, 146] width 307 height 292
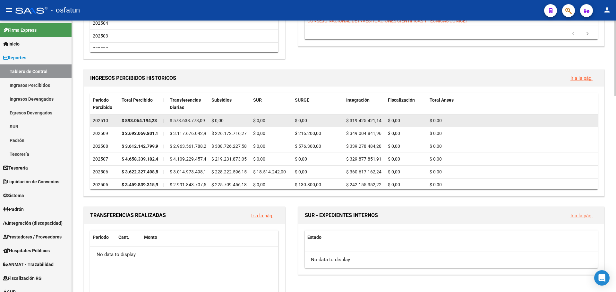
scroll to position [0, 0]
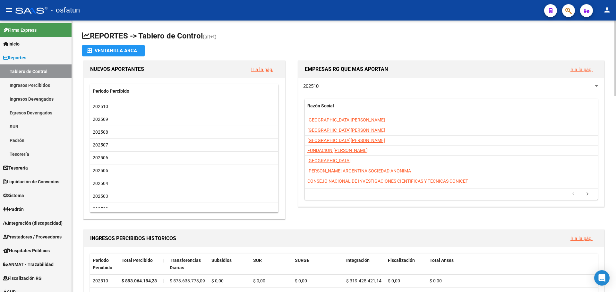
click at [528, 219] on div "EMPRESAS RG QUE MAS APORTAN Ir a la pág. 202510 Razón Social CUIT CUILES Total …" at bounding box center [449, 140] width 314 height 162
click at [403, 45] on app-file-import-inline "Ventanilla ARCA" at bounding box center [344, 51] width 524 height 12
